Goal: Information Seeking & Learning: Learn about a topic

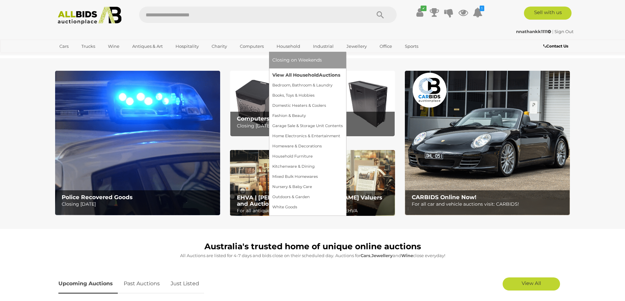
click at [306, 74] on link "View All Household Auctions" at bounding box center [307, 75] width 71 height 10
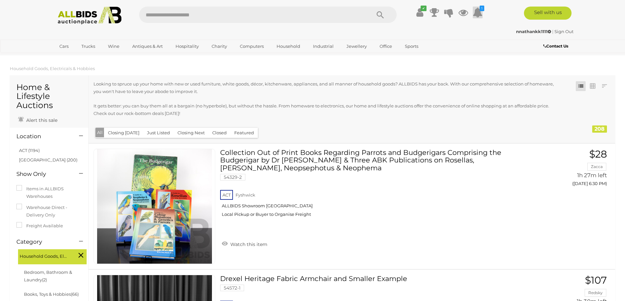
click at [478, 12] on icon at bounding box center [478, 13] width 10 height 12
click at [478, 13] on icon at bounding box center [478, 13] width 10 height 12
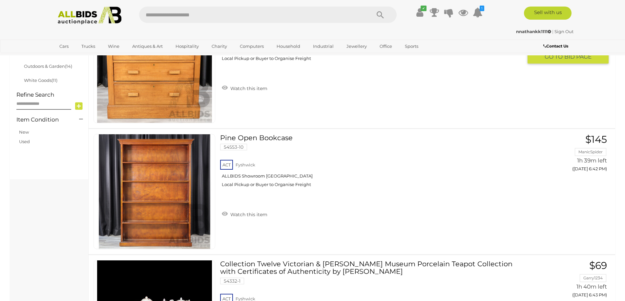
scroll to position [492, 0]
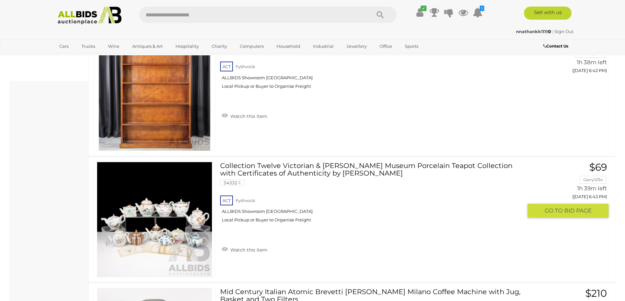
click at [282, 173] on link "Collection Twelve Victorian & Albert Museum Porcelain Teapot Collection with Ce…" at bounding box center [373, 195] width 297 height 66
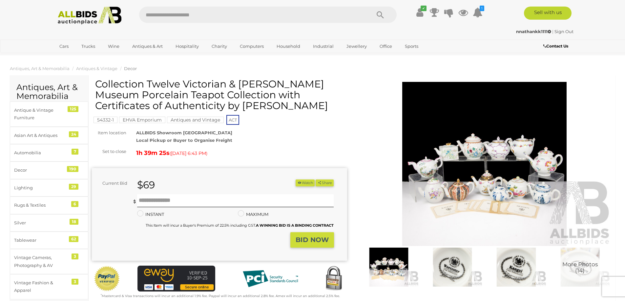
scroll to position [66, 0]
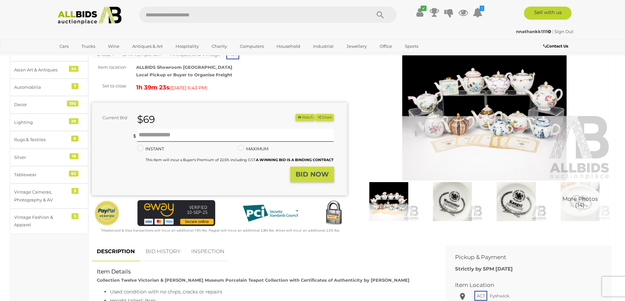
click at [378, 201] on img at bounding box center [389, 201] width 60 height 39
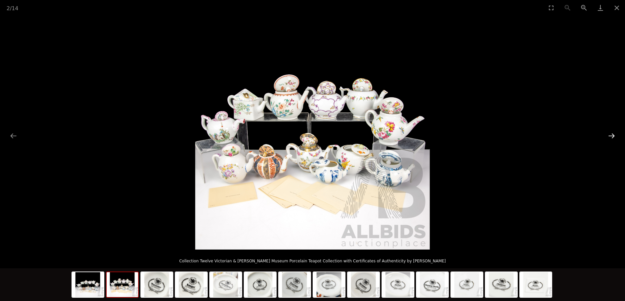
click at [610, 135] on button "Next slide" at bounding box center [612, 136] width 14 height 13
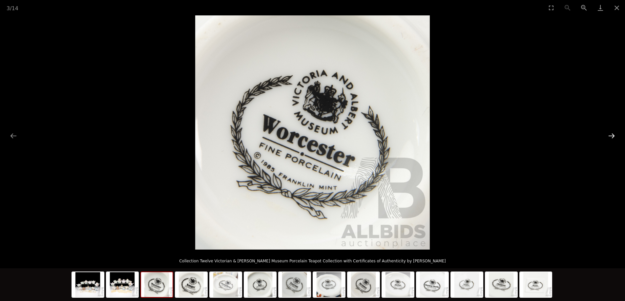
click at [610, 135] on button "Next slide" at bounding box center [612, 136] width 14 height 13
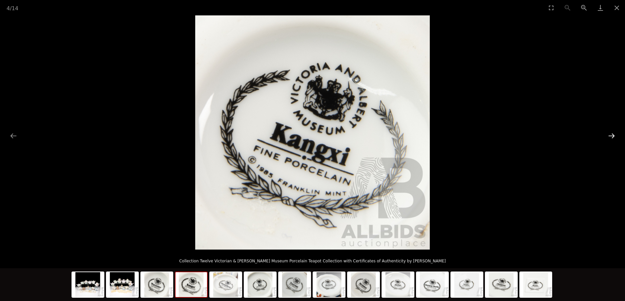
click at [612, 136] on button "Next slide" at bounding box center [612, 136] width 14 height 13
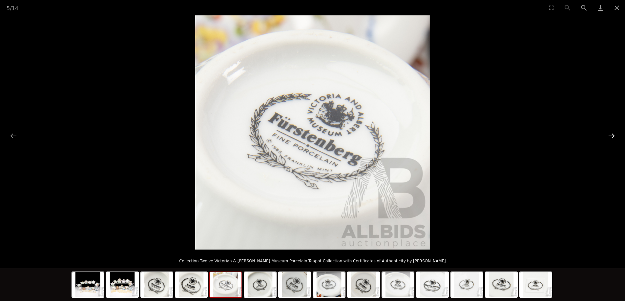
click at [612, 136] on button "Next slide" at bounding box center [612, 136] width 14 height 13
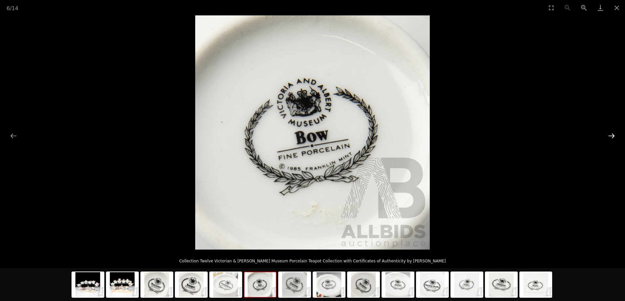
click at [612, 136] on button "Next slide" at bounding box center [612, 136] width 14 height 13
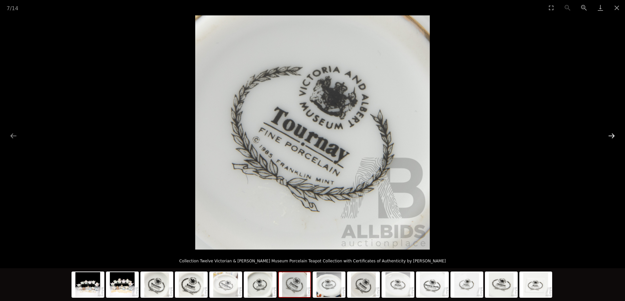
click at [612, 136] on button "Next slide" at bounding box center [612, 136] width 14 height 13
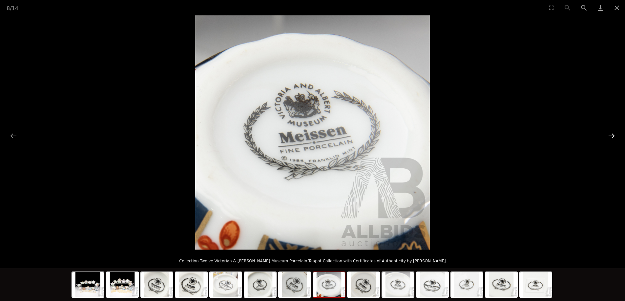
click at [612, 136] on button "Next slide" at bounding box center [612, 136] width 14 height 13
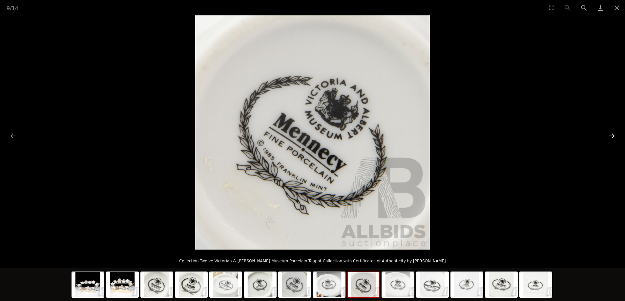
click at [612, 136] on button "Next slide" at bounding box center [612, 136] width 14 height 13
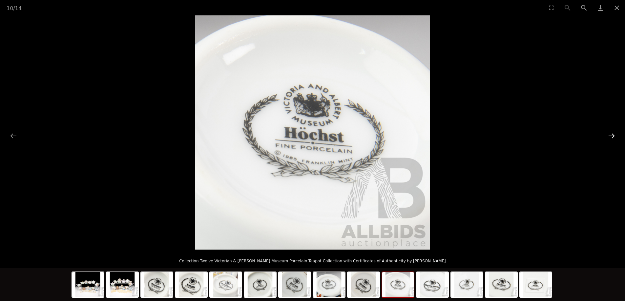
click at [612, 136] on button "Next slide" at bounding box center [612, 136] width 14 height 13
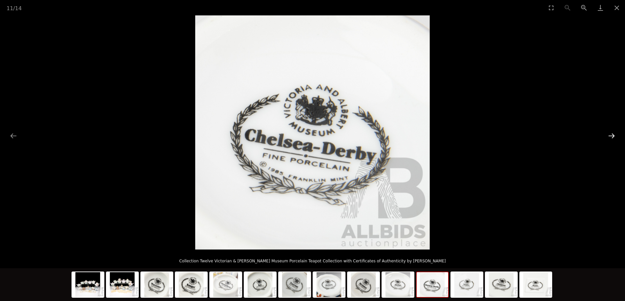
click at [612, 136] on button "Next slide" at bounding box center [612, 136] width 14 height 13
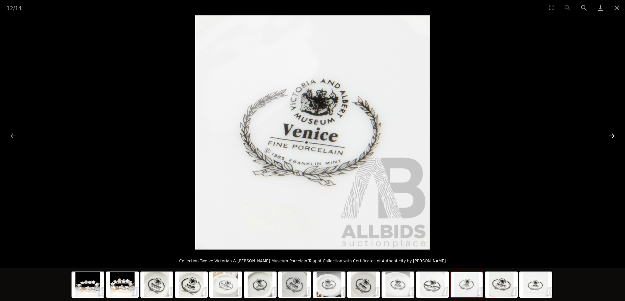
click at [612, 136] on button "Next slide" at bounding box center [612, 136] width 14 height 13
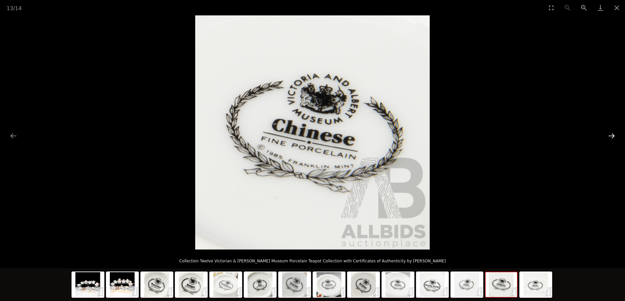
click at [612, 136] on button "Next slide" at bounding box center [612, 136] width 14 height 13
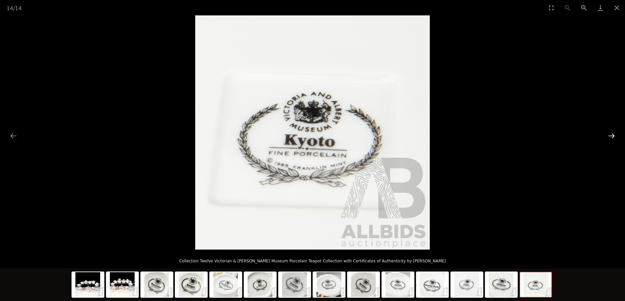
click at [612, 136] on button "Next slide" at bounding box center [612, 136] width 14 height 13
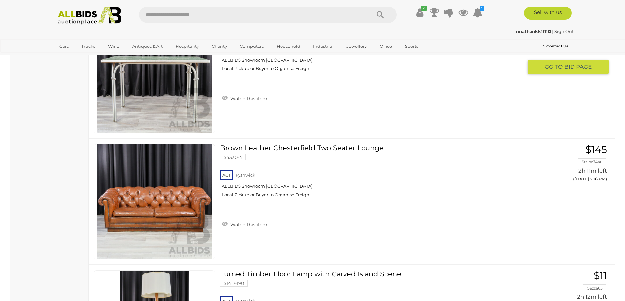
scroll to position [2058, 0]
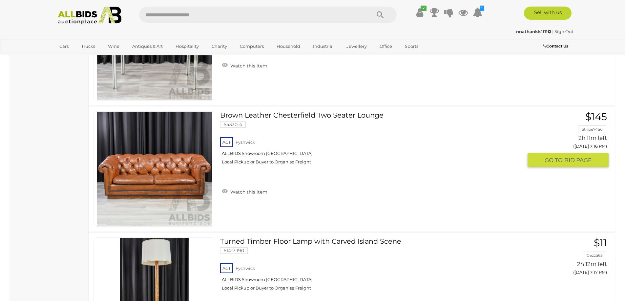
click at [165, 160] on link at bounding box center [154, 169] width 122 height 115
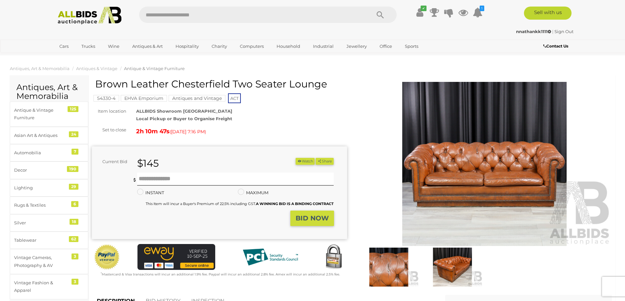
click at [486, 159] on img at bounding box center [484, 164] width 255 height 164
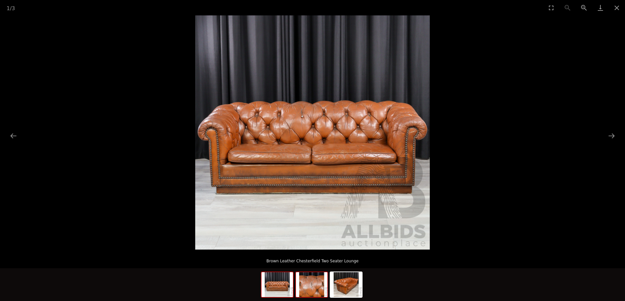
click at [309, 289] on img at bounding box center [311, 285] width 31 height 25
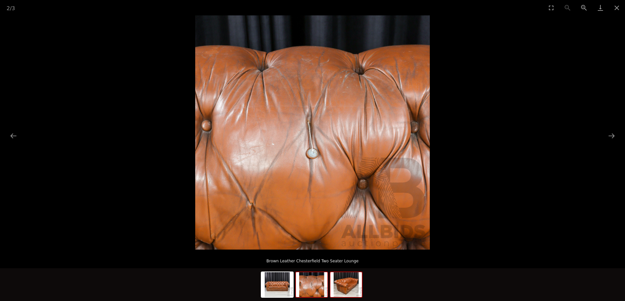
click at [353, 289] on img at bounding box center [345, 285] width 31 height 25
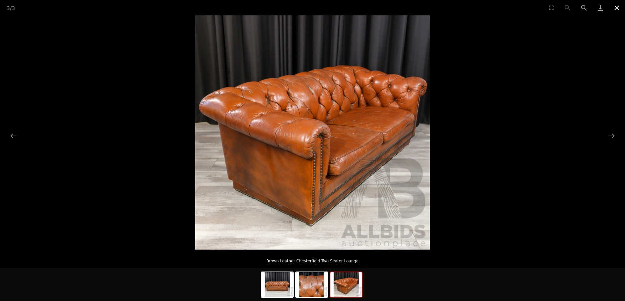
click at [617, 8] on button "Close gallery" at bounding box center [617, 7] width 16 height 15
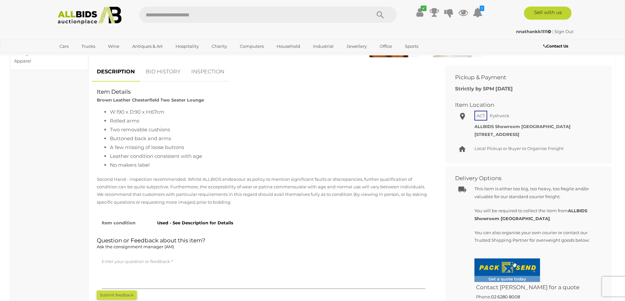
scroll to position [295, 0]
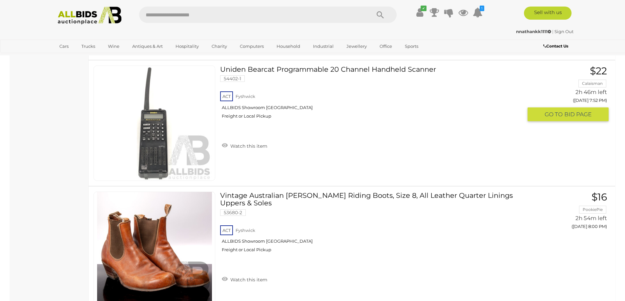
scroll to position [3082, 0]
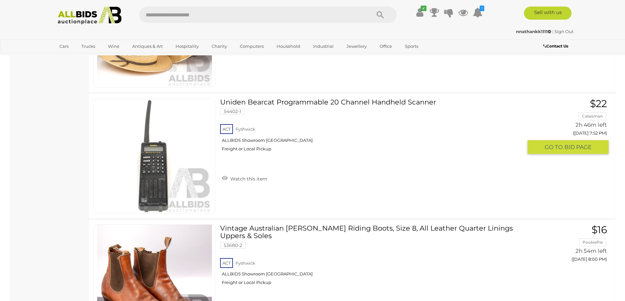
click at [299, 101] on link "Uniden Bearcat Programmable 20 Channel Handheld Scanner 54402-1 ACT [GEOGRAPHIC…" at bounding box center [373, 127] width 297 height 58
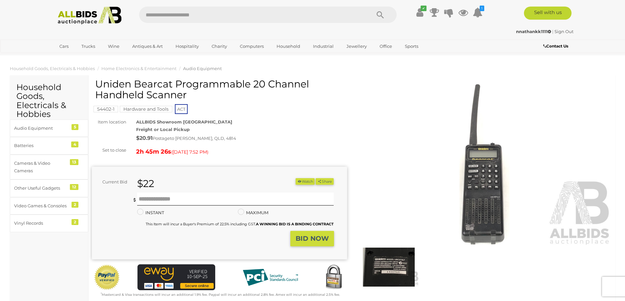
click at [480, 180] on img at bounding box center [484, 164] width 255 height 164
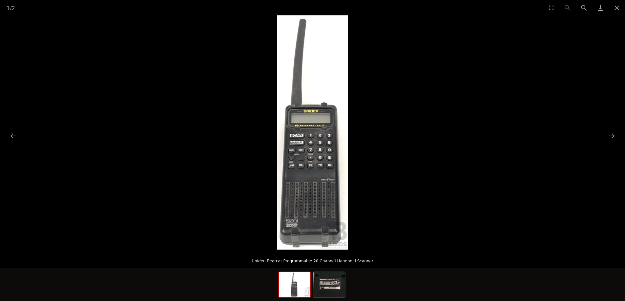
click at [329, 290] on img at bounding box center [328, 285] width 31 height 25
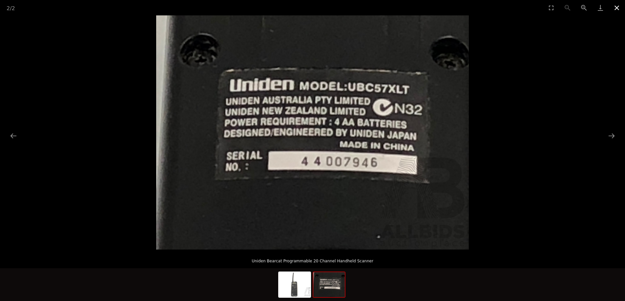
click at [619, 9] on button "Close gallery" at bounding box center [617, 7] width 16 height 15
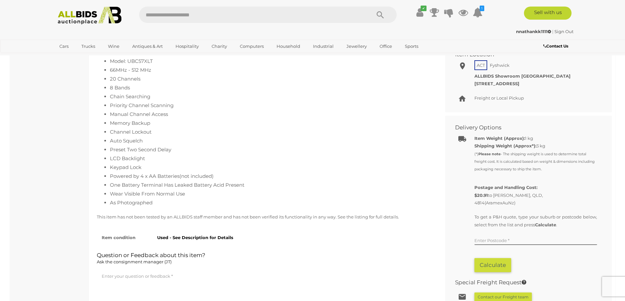
scroll to position [328, 0]
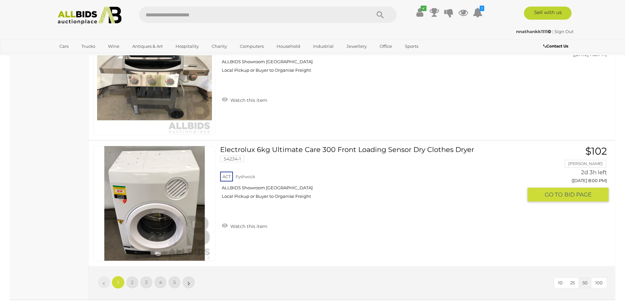
scroll to position [6290, 0]
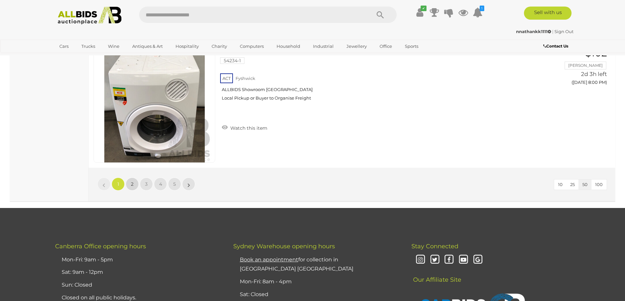
click at [133, 187] on span "2" at bounding box center [132, 184] width 3 height 6
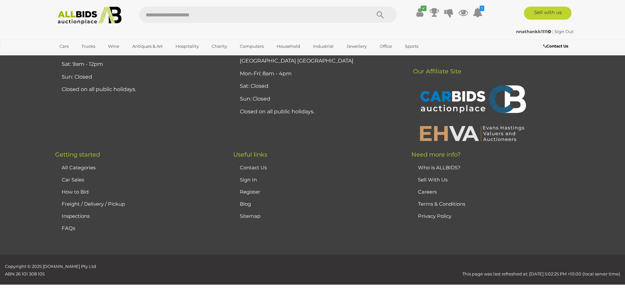
scroll to position [77, 0]
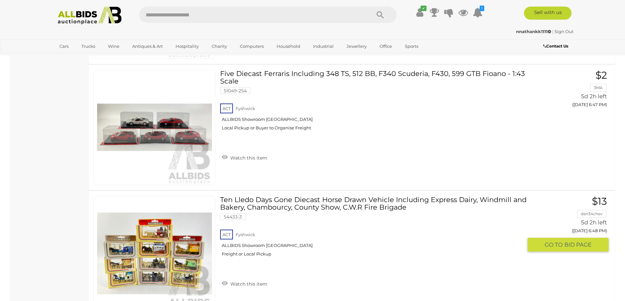
scroll to position [3620, 0]
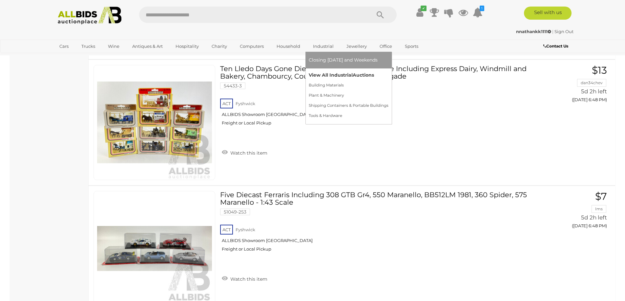
click at [322, 75] on link "View All Industrial Auctions" at bounding box center [349, 75] width 80 height 10
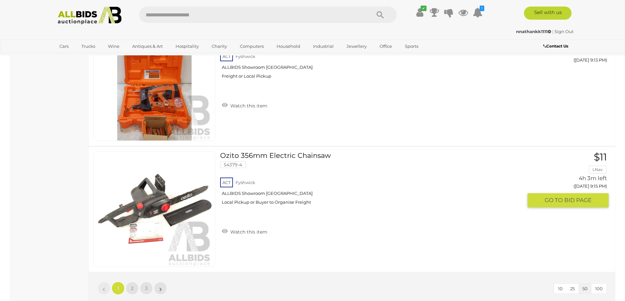
scroll to position [6299, 0]
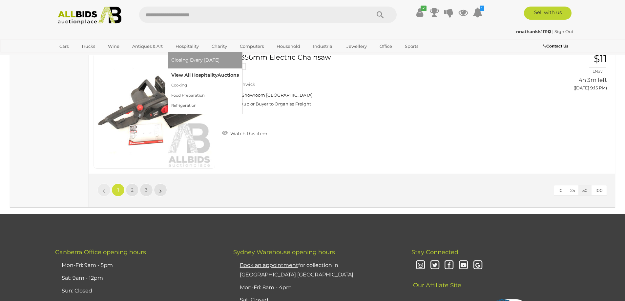
click at [194, 76] on link "View All Hospitality Auctions" at bounding box center [205, 75] width 68 height 10
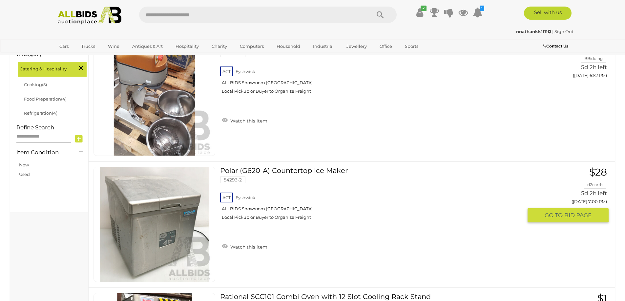
scroll to position [262, 0]
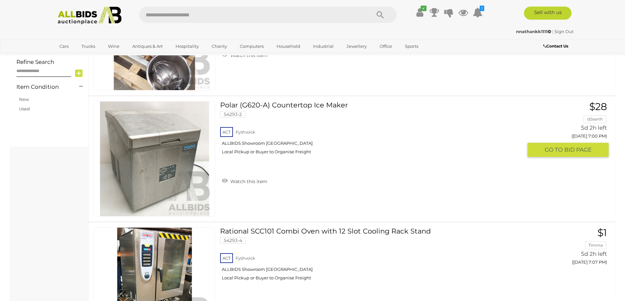
click at [291, 106] on link "Polar (G620-A) Countertop Ice Maker 54293-2 ACT Fyshwick ALLBIDS Showroom Fyshw…" at bounding box center [373, 130] width 297 height 58
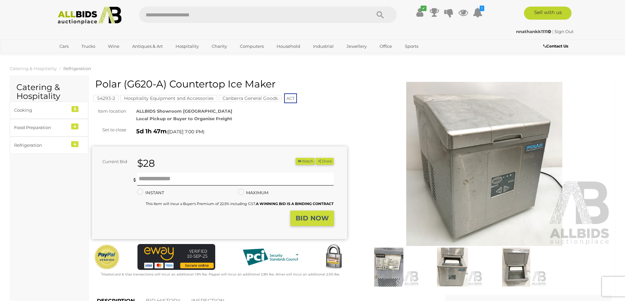
scroll to position [66, 0]
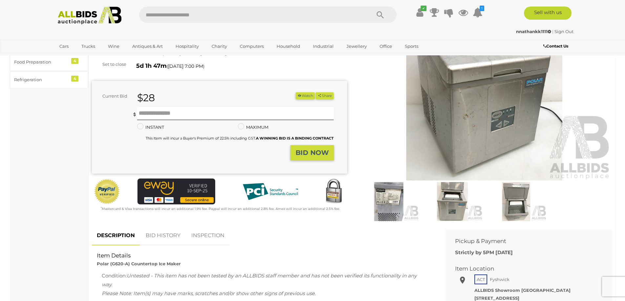
click at [391, 200] on img at bounding box center [389, 201] width 60 height 39
click at [484, 104] on img at bounding box center [484, 98] width 255 height 164
click at [483, 105] on img at bounding box center [484, 98] width 255 height 164
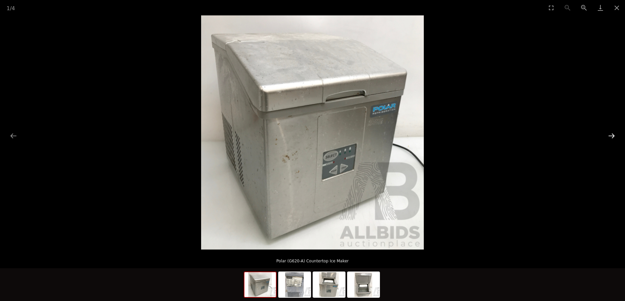
click at [611, 137] on button "Next slide" at bounding box center [612, 136] width 14 height 13
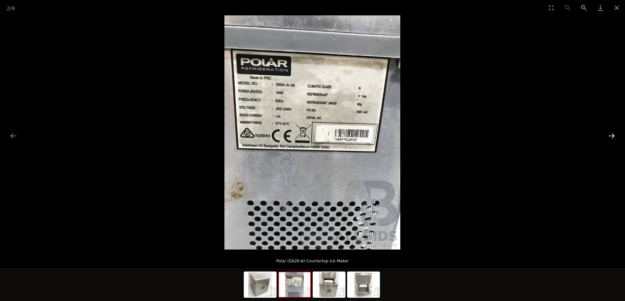
click at [611, 137] on button "Next slide" at bounding box center [612, 136] width 14 height 13
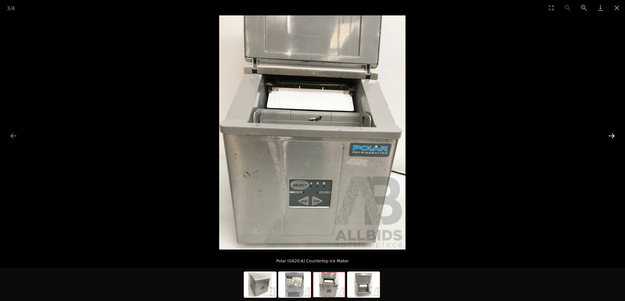
click at [611, 135] on button "Next slide" at bounding box center [612, 136] width 14 height 13
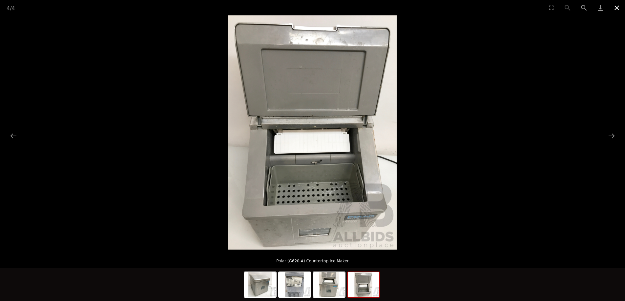
click at [617, 8] on button "Close gallery" at bounding box center [617, 7] width 16 height 15
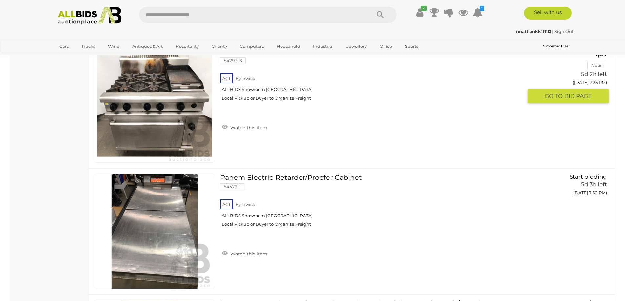
scroll to position [882, 0]
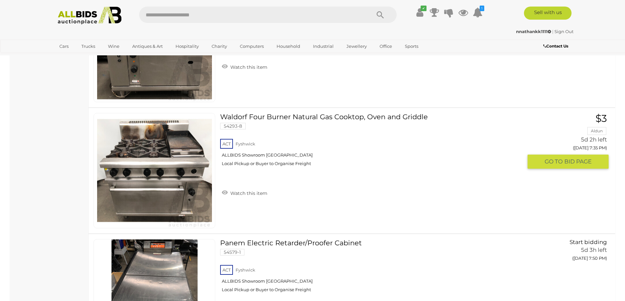
click at [359, 117] on link "Waldorf Four Burner Natural Gas Cooktop, Oven and Griddle 54293-8 ACT [GEOGRAPH…" at bounding box center [373, 142] width 297 height 58
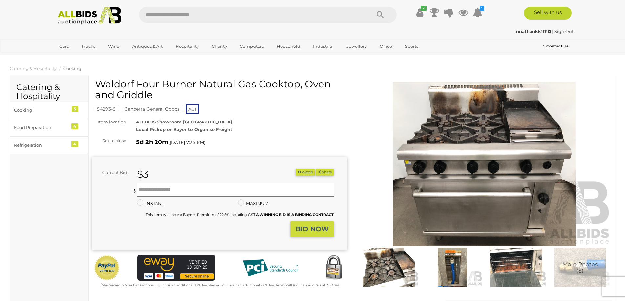
click at [489, 141] on img at bounding box center [484, 164] width 255 height 164
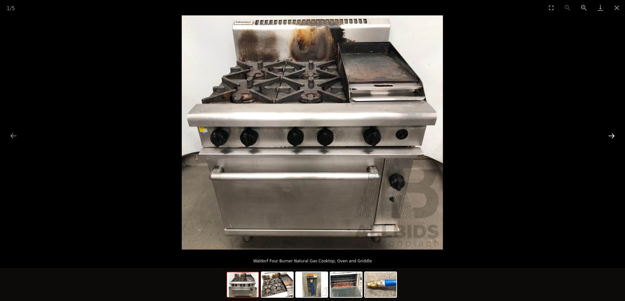
click at [611, 136] on button "Next slide" at bounding box center [612, 136] width 14 height 13
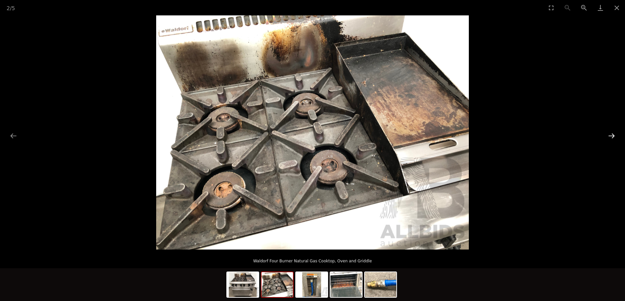
click at [611, 136] on button "Next slide" at bounding box center [612, 136] width 14 height 13
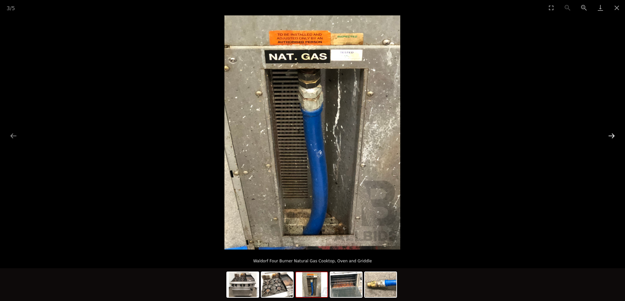
click at [611, 136] on button "Next slide" at bounding box center [612, 136] width 14 height 13
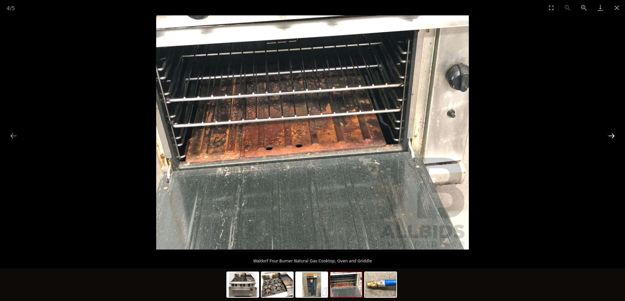
click at [611, 136] on button "Next slide" at bounding box center [612, 136] width 14 height 13
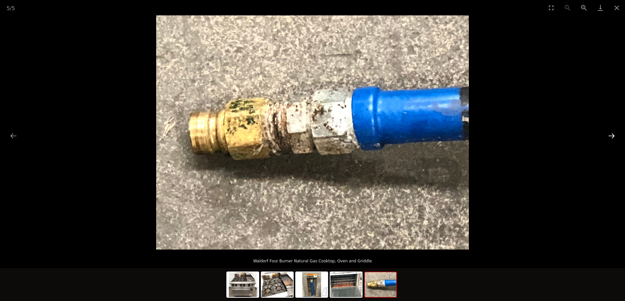
click at [611, 136] on button "Next slide" at bounding box center [612, 136] width 14 height 13
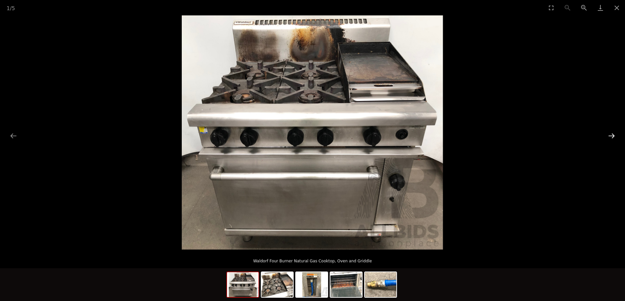
click at [612, 136] on button "Next slide" at bounding box center [612, 136] width 14 height 13
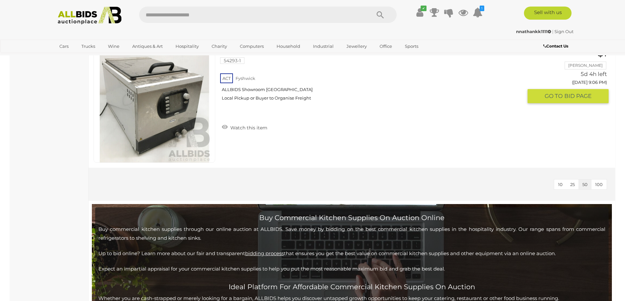
scroll to position [1382, 0]
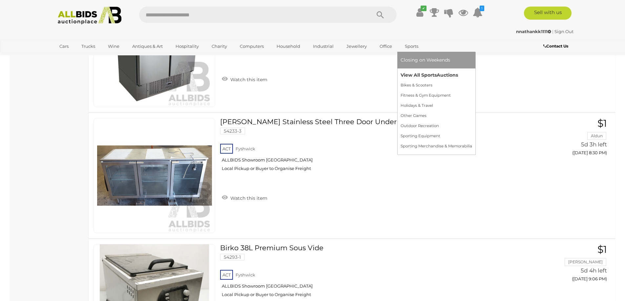
click at [408, 75] on link "View All Sports Auctions" at bounding box center [437, 75] width 72 height 10
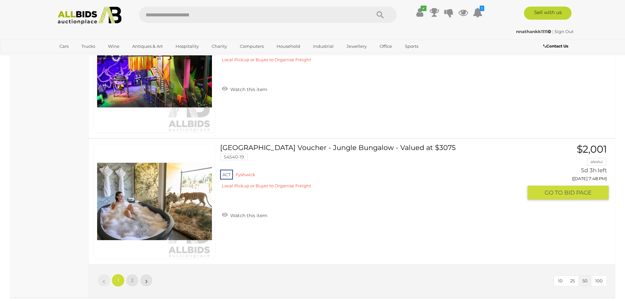
scroll to position [6266, 0]
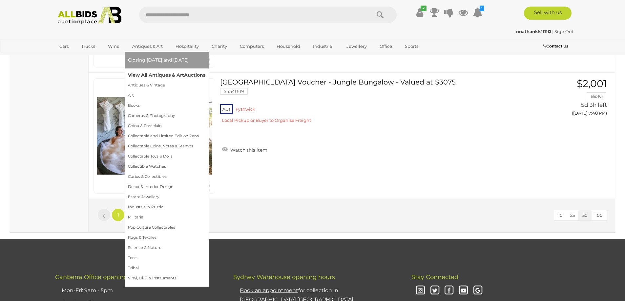
click at [159, 75] on link "View All Antiques & Art Auctions" at bounding box center [166, 75] width 77 height 10
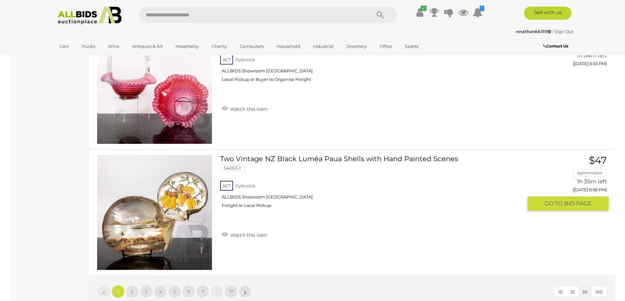
scroll to position [6331, 0]
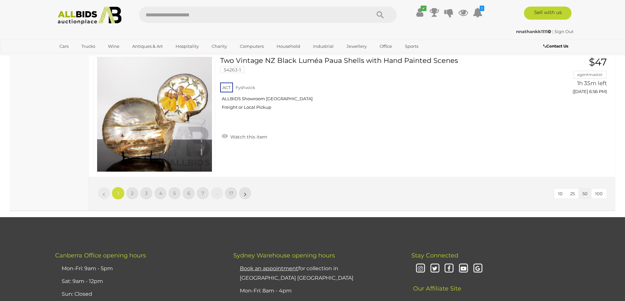
click at [246, 195] on li "»" at bounding box center [245, 193] width 13 height 13
click at [133, 196] on span "2" at bounding box center [132, 194] width 3 height 6
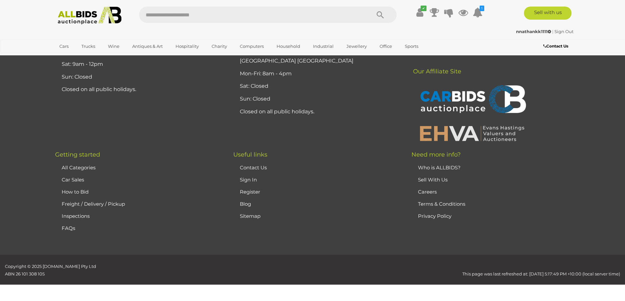
scroll to position [128, 0]
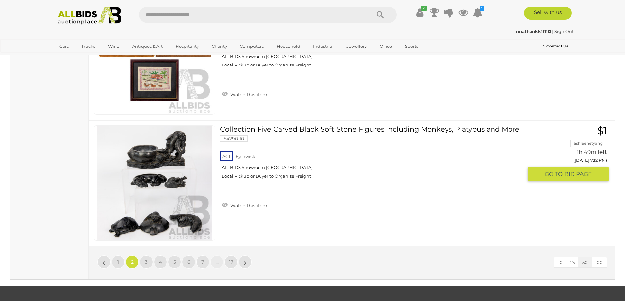
scroll to position [6328, 0]
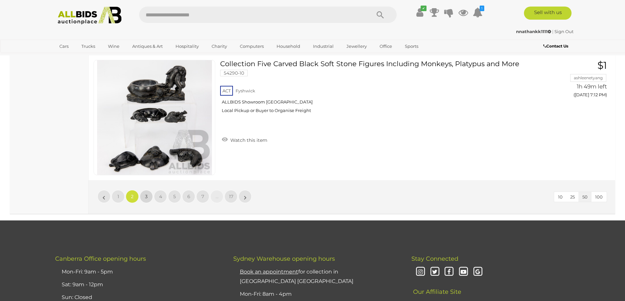
click at [144, 199] on link "3" at bounding box center [146, 196] width 13 height 13
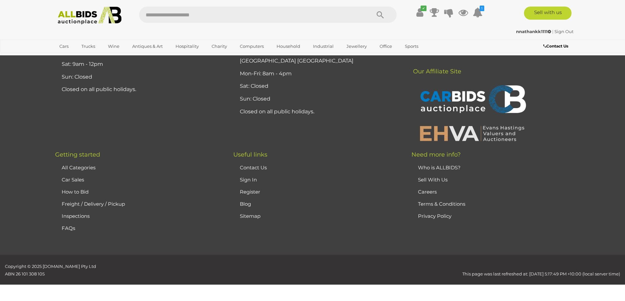
scroll to position [128, 0]
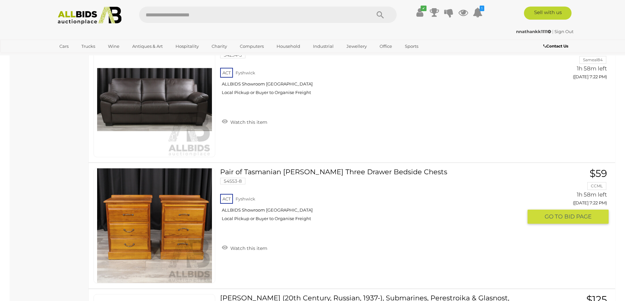
scroll to position [3572, 0]
